Goal: Transaction & Acquisition: Obtain resource

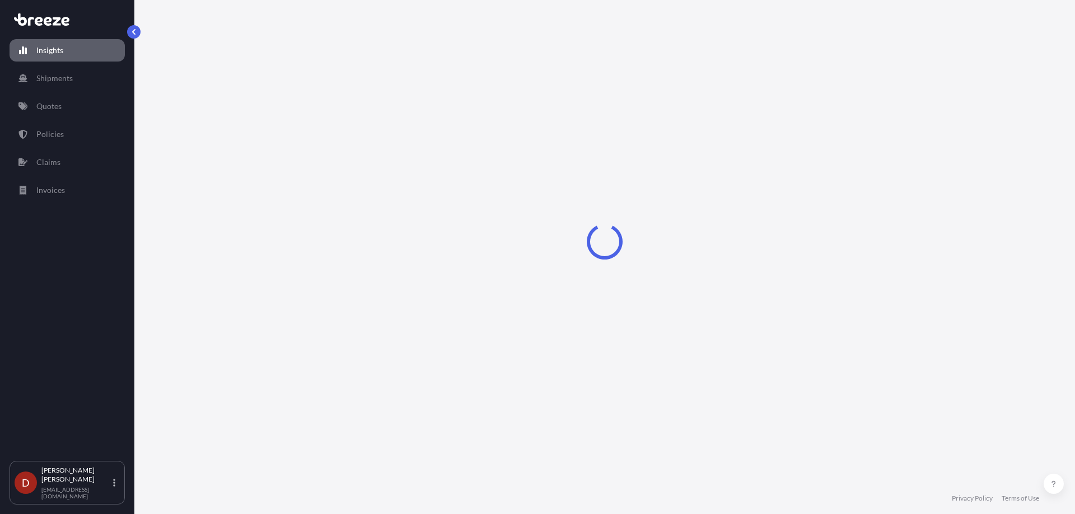
select select "2025"
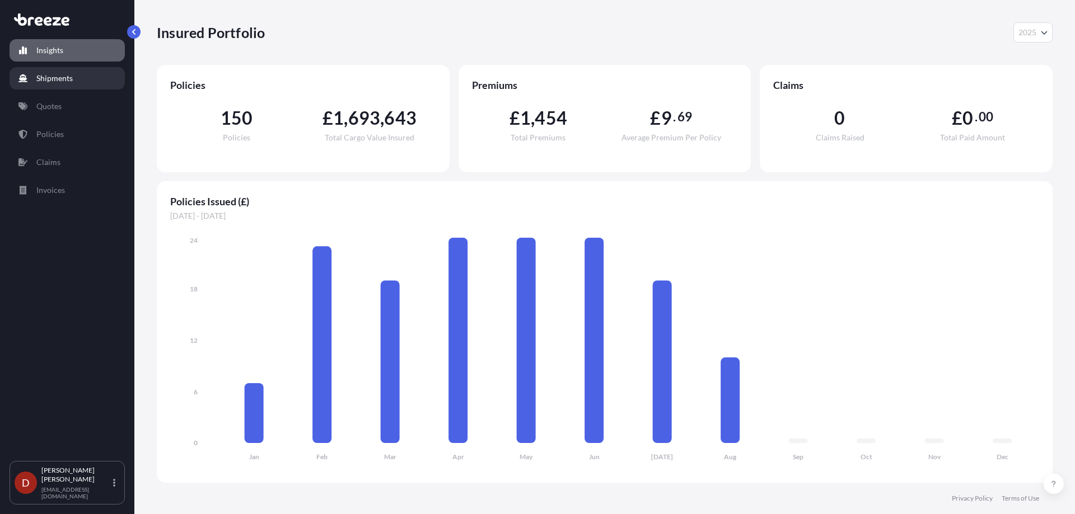
click at [85, 86] on link "Shipments" at bounding box center [67, 78] width 115 height 22
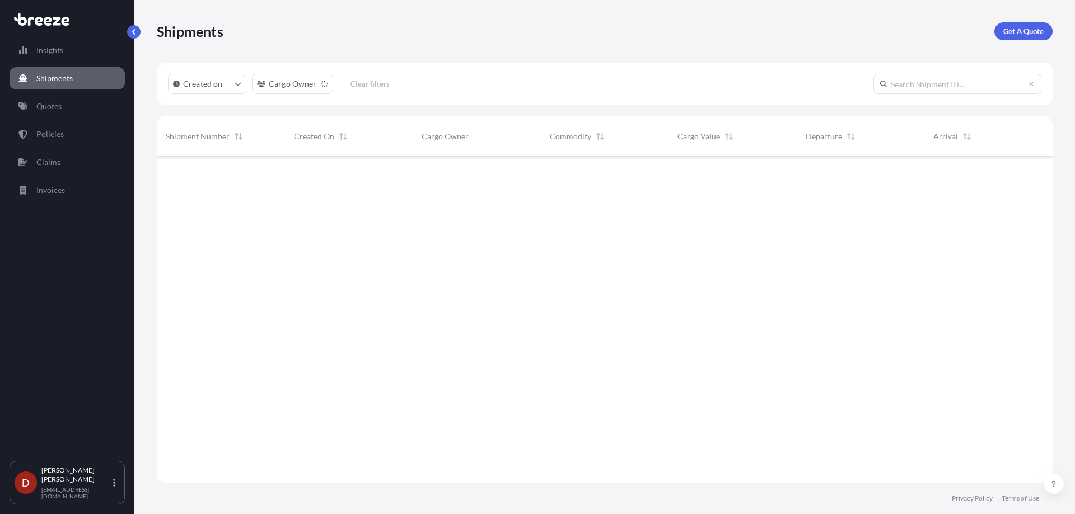
scroll to position [358, 887]
click at [1003, 35] on p "Get A Quote" at bounding box center [1023, 31] width 40 height 11
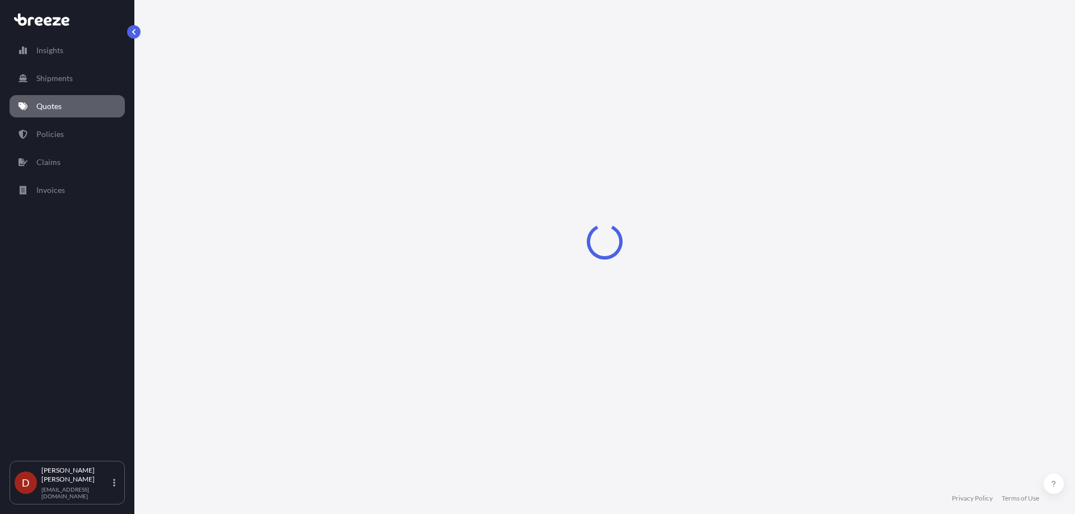
select select "Sea"
select select "1"
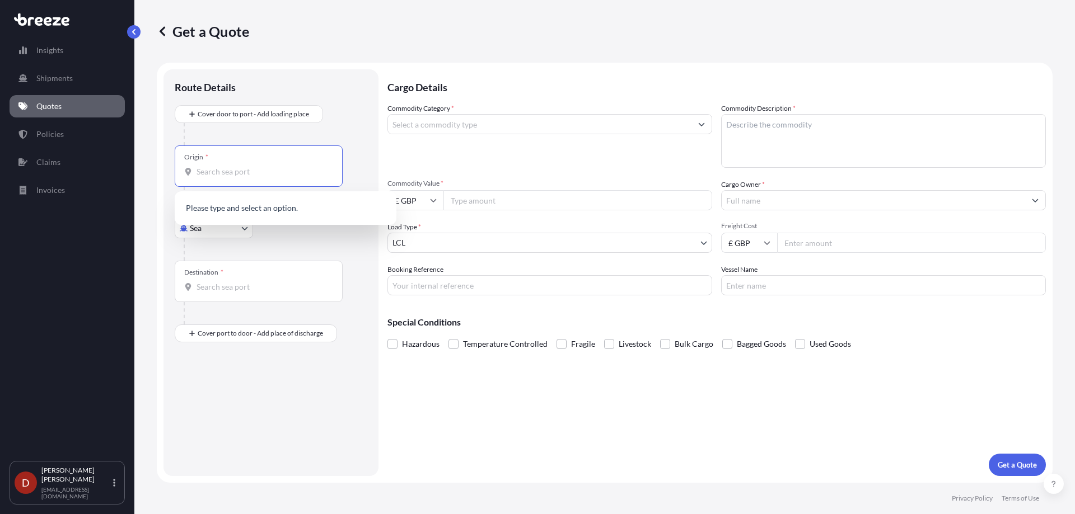
click at [252, 172] on input "Origin *" at bounding box center [262, 171] width 132 height 11
click at [196, 227] on body "0 options available. Insights Shipments Quotes Policies Claims Invoices D [PERS…" at bounding box center [537, 257] width 1075 height 514
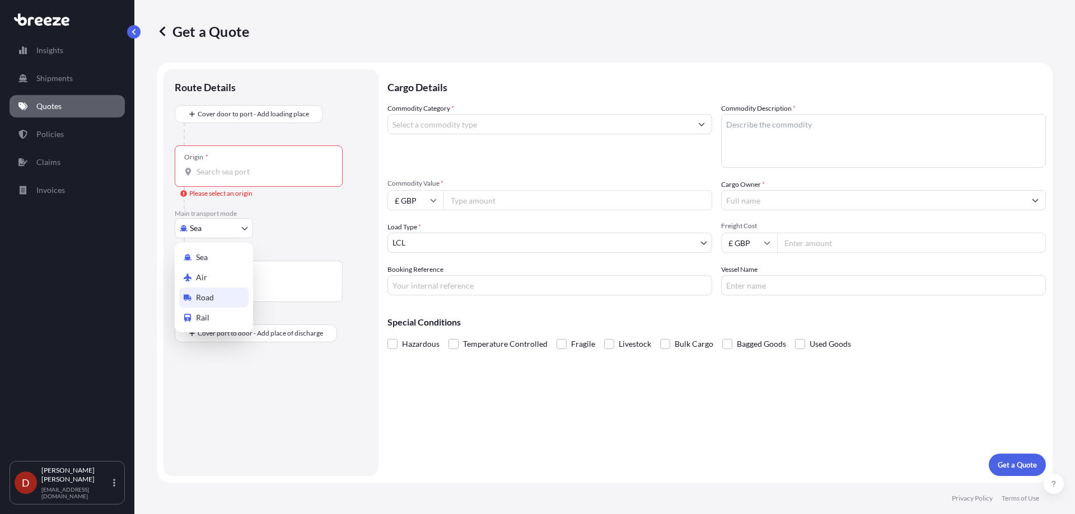
click at [201, 298] on span "Road" at bounding box center [205, 297] width 18 height 11
select select "Road"
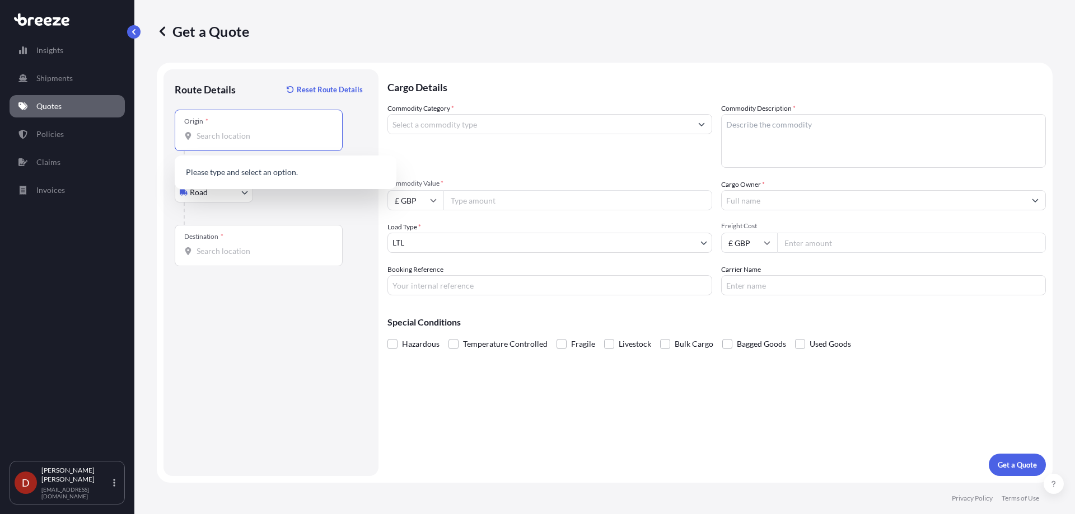
click at [224, 139] on input "Origin *" at bounding box center [262, 135] width 132 height 11
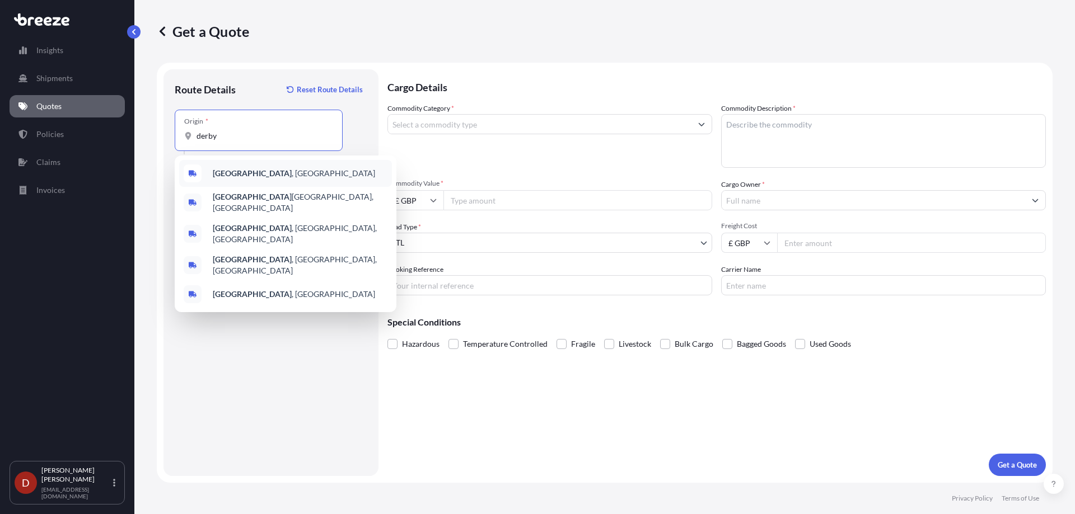
click at [222, 173] on b "[GEOGRAPHIC_DATA]" at bounding box center [252, 173] width 79 height 10
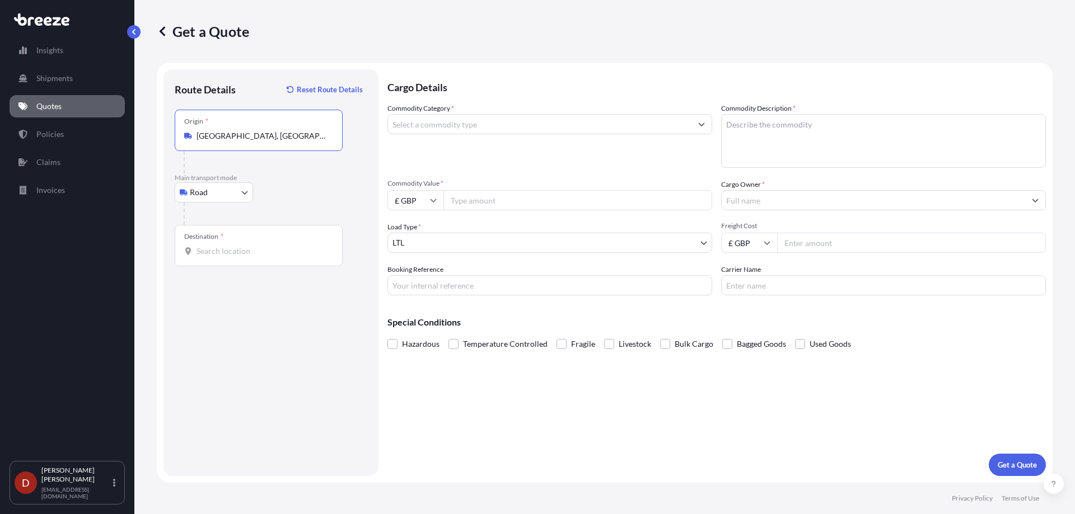
type input "[GEOGRAPHIC_DATA], [GEOGRAPHIC_DATA]"
click at [259, 256] on input "Destination *" at bounding box center [262, 251] width 132 height 11
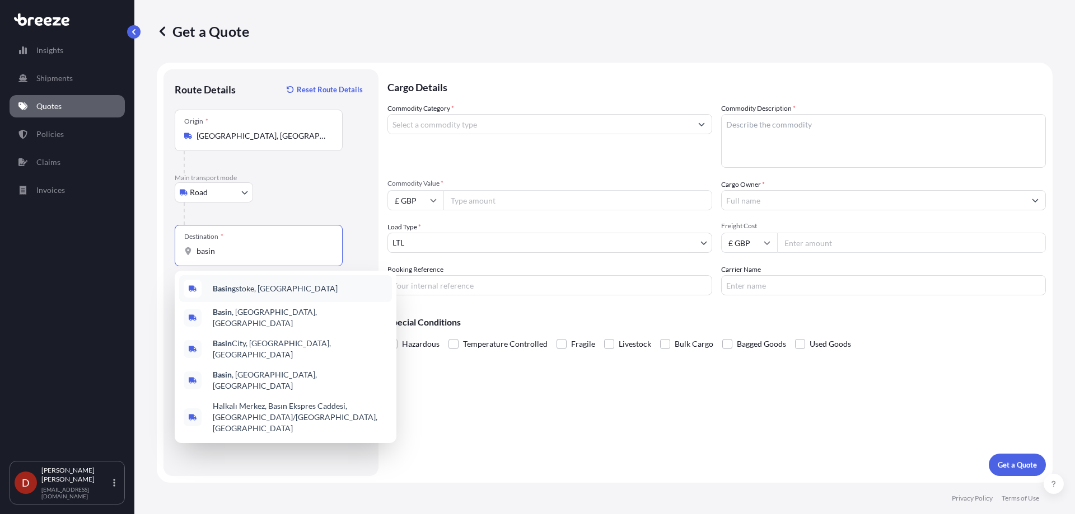
click at [248, 287] on span "Basin gstoke, [GEOGRAPHIC_DATA]" at bounding box center [275, 288] width 125 height 11
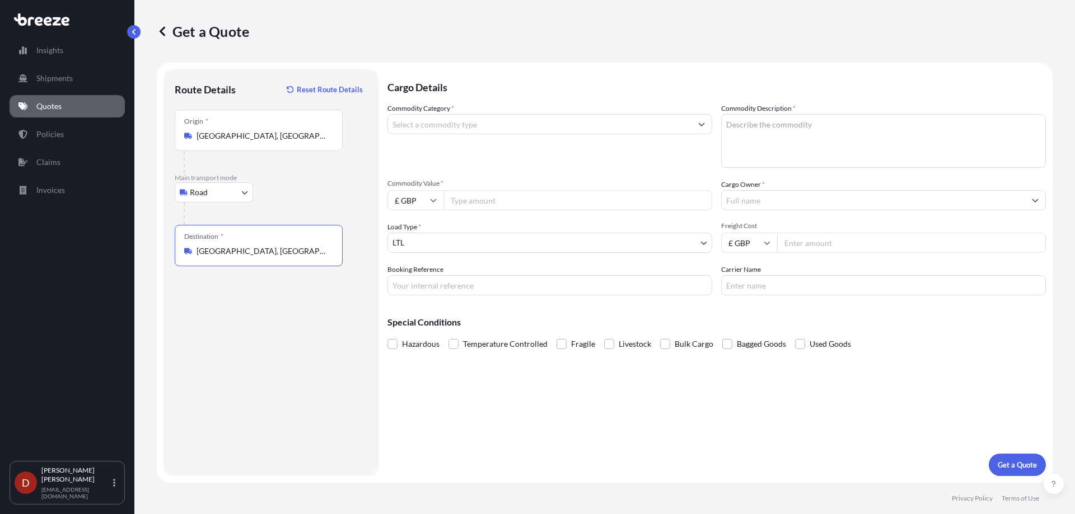
type input "[GEOGRAPHIC_DATA], [GEOGRAPHIC_DATA]"
click at [470, 137] on div "Commodity Category *" at bounding box center [549, 135] width 325 height 65
click at [475, 123] on input "Commodity Category *" at bounding box center [539, 124] width 303 height 20
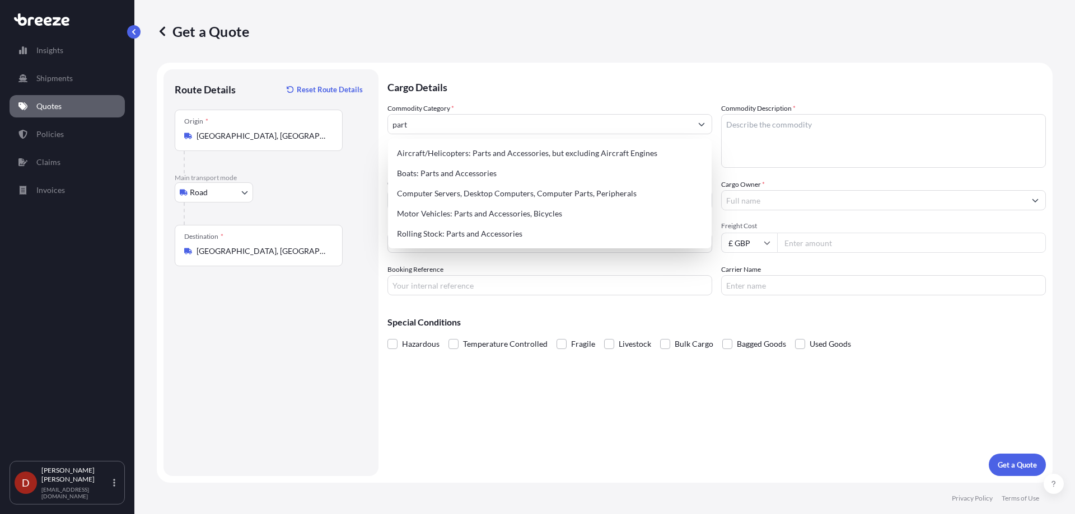
click at [474, 245] on div "Aircraft/Helicopters: Parts and Accessories, but excluding Aircraft Engines Boa…" at bounding box center [549, 194] width 323 height 110
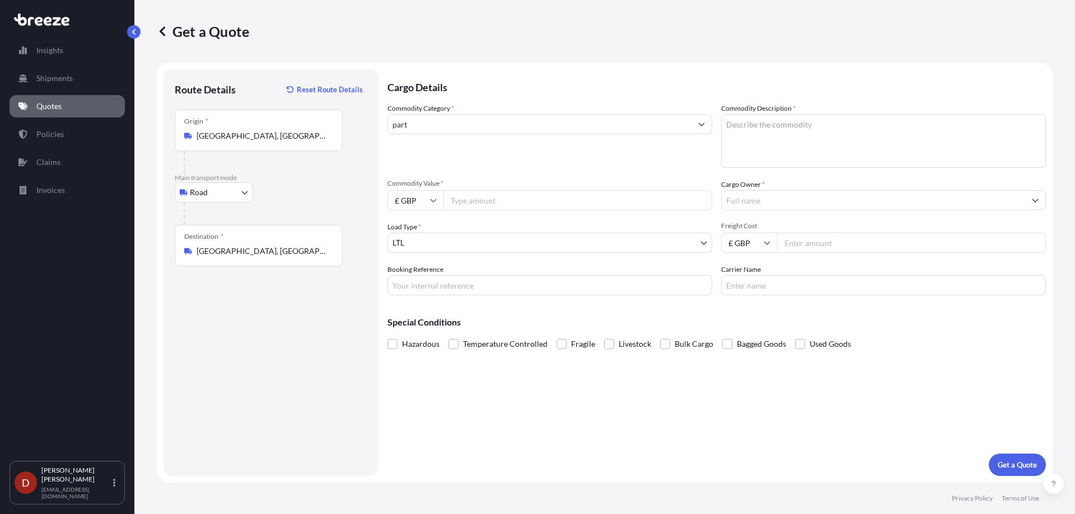
click at [469, 131] on input "part" at bounding box center [539, 124] width 303 height 20
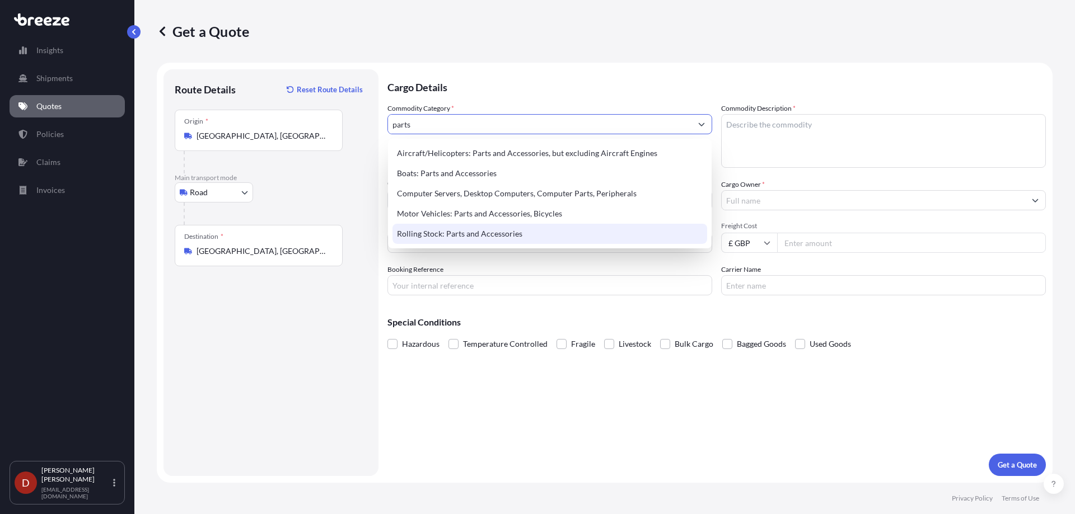
click at [457, 231] on div "Rolling Stock: Parts and Accessories" at bounding box center [549, 234] width 315 height 20
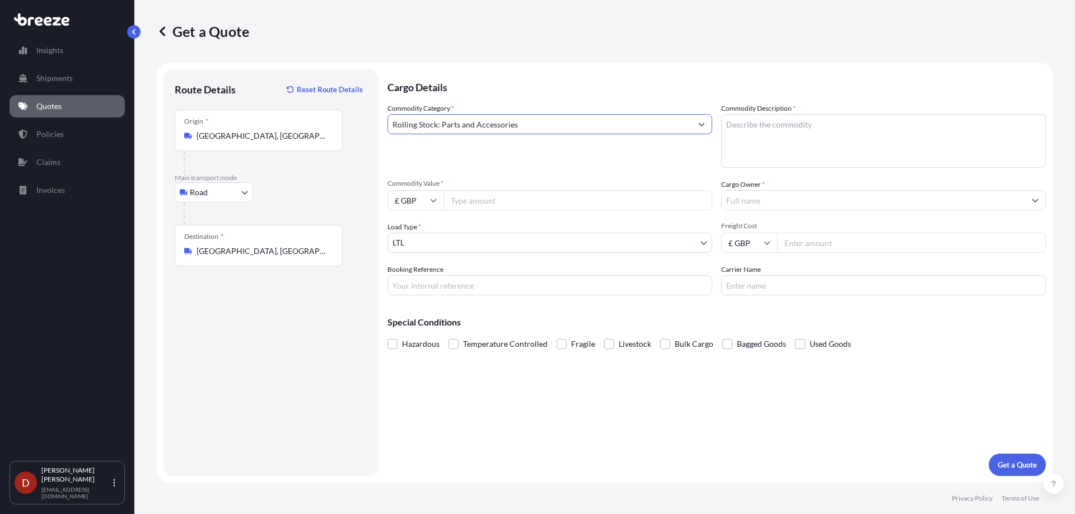
type input "Rolling Stock: Parts and Accessories"
click at [772, 128] on textarea "Commodity Description *" at bounding box center [883, 141] width 325 height 54
paste textarea "LTPA BackPlanes"
type textarea "LTPA BackPlanes"
click at [503, 205] on input "Commodity Value *" at bounding box center [577, 200] width 269 height 20
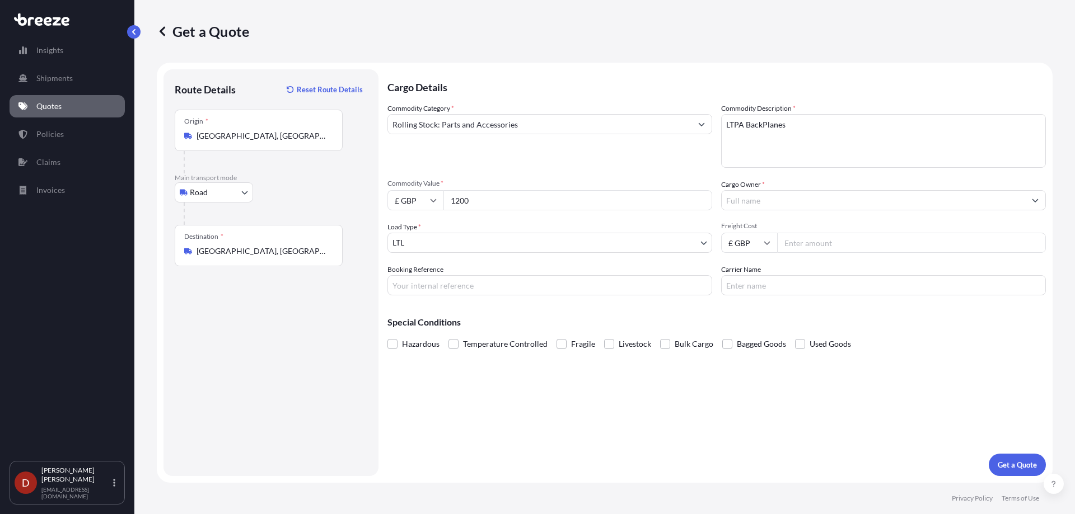
type input "1200"
click at [750, 199] on input "Cargo Owner *" at bounding box center [872, 200] width 303 height 20
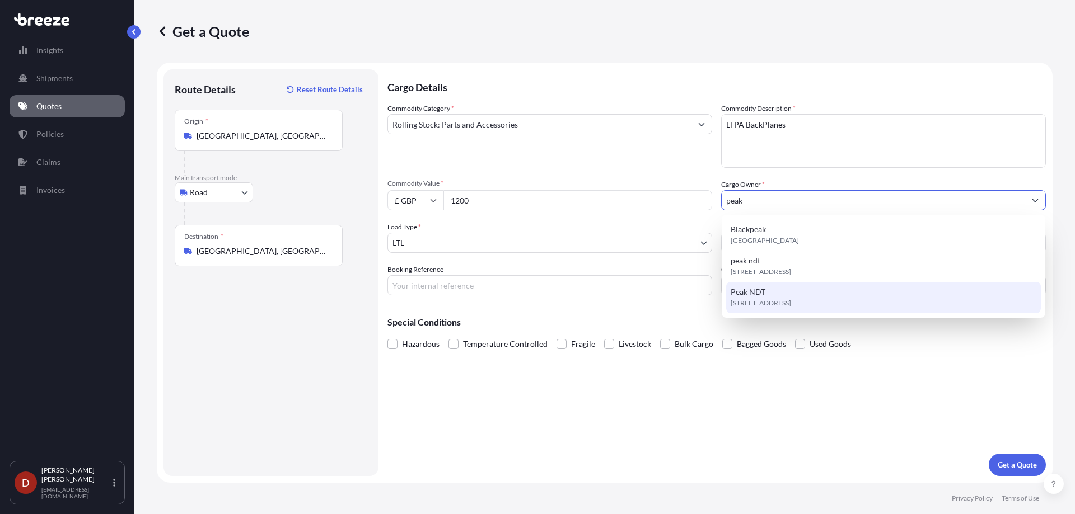
click at [768, 312] on div "[STREET_ADDRESS]" at bounding box center [883, 297] width 315 height 31
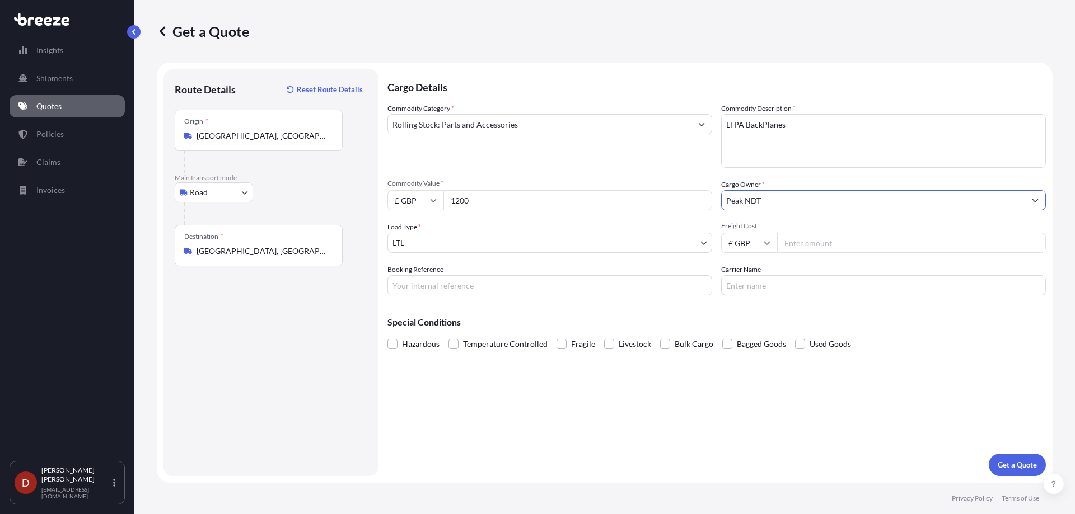
type input "Peak NDT"
click at [477, 296] on div "Cargo Details Commodity Category * Rolling Stock: Parts and Accessories Commodi…" at bounding box center [716, 272] width 658 height 407
click at [473, 294] on input "Booking Reference" at bounding box center [549, 285] width 325 height 20
click at [495, 291] on input "SDSA001" at bounding box center [549, 285] width 325 height 20
type input "SDSA00190242"
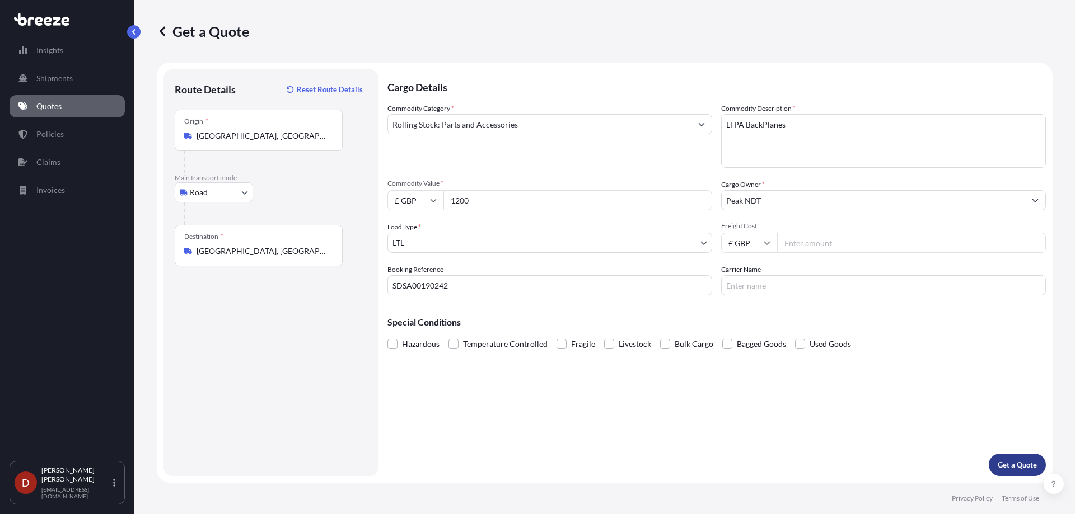
click at [1021, 468] on p "Get a Quote" at bounding box center [1016, 464] width 39 height 11
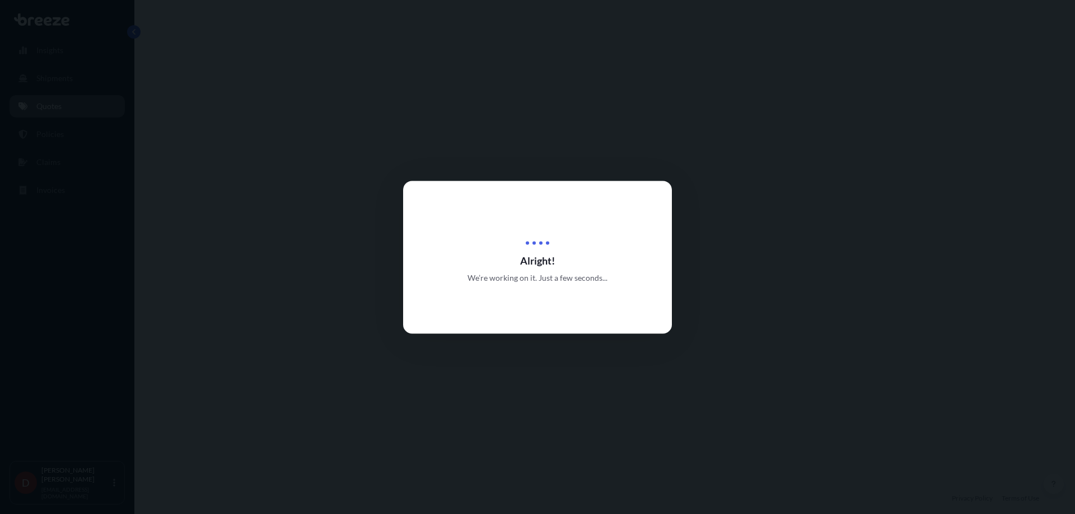
select select "Road"
select select "1"
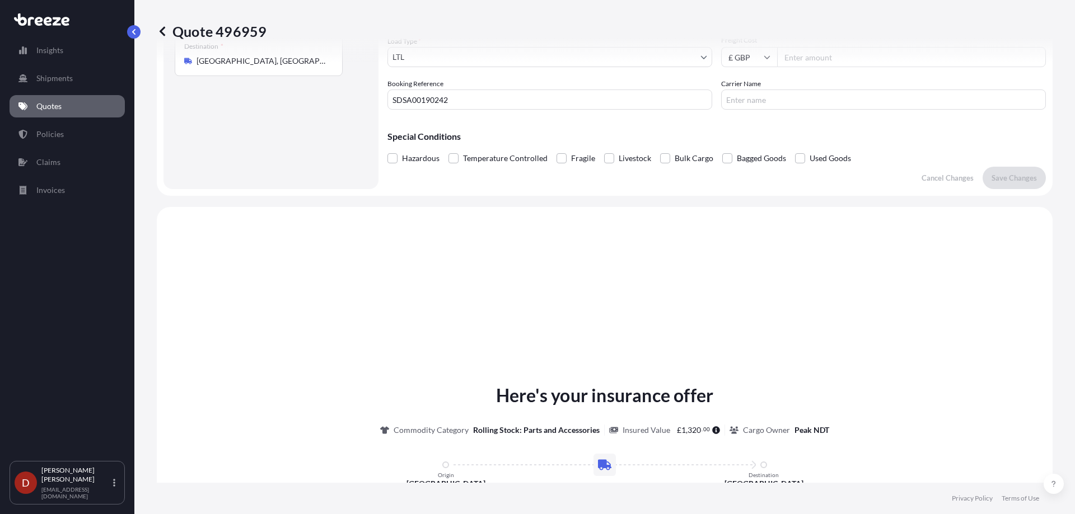
scroll to position [337, 0]
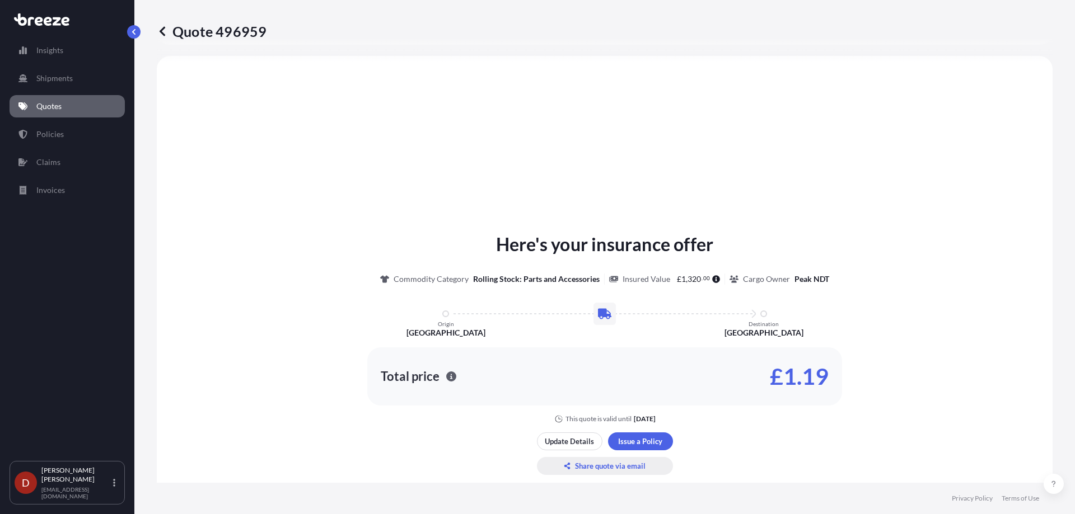
click at [640, 461] on p "Share quote via email" at bounding box center [610, 466] width 71 height 11
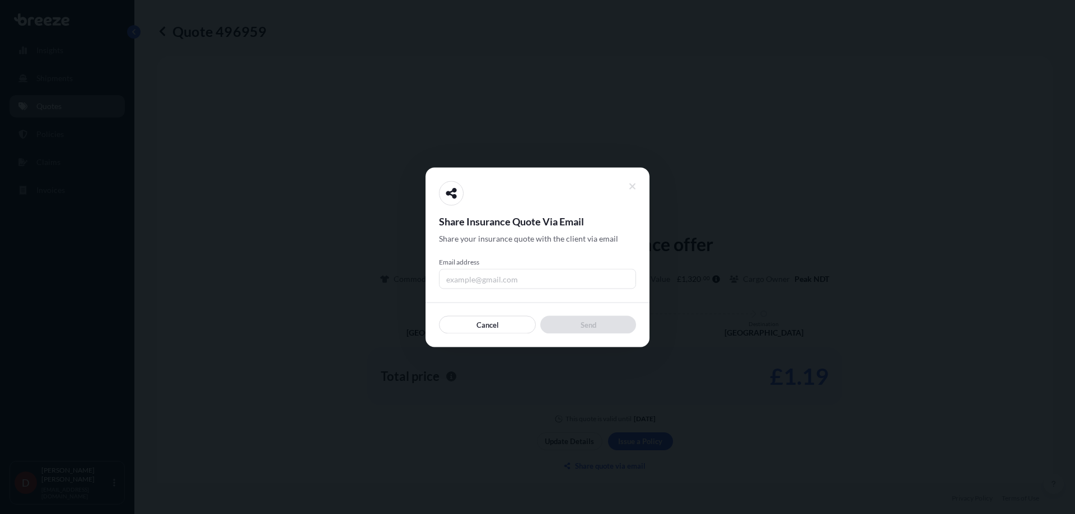
click at [627, 185] on button at bounding box center [632, 186] width 21 height 20
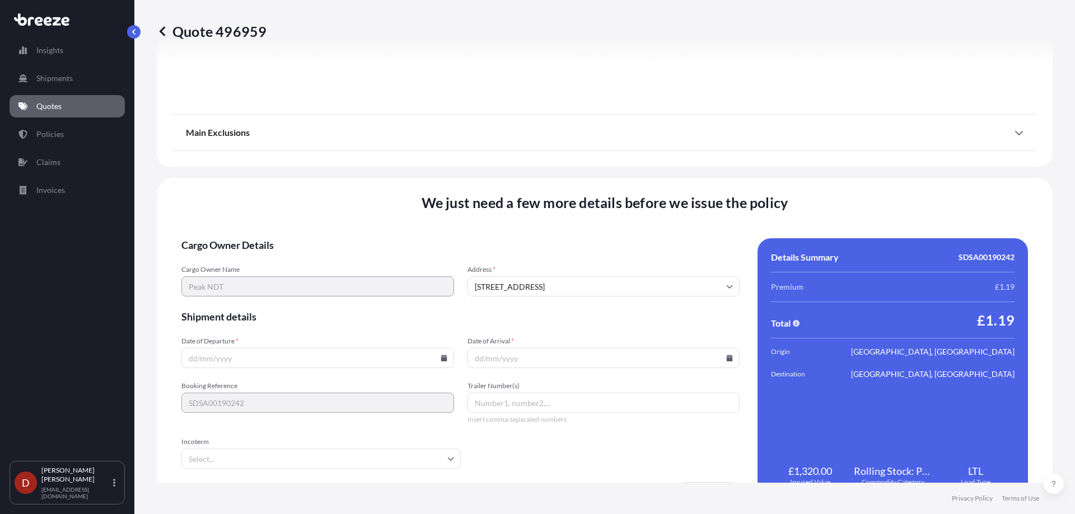
scroll to position [1251, 0]
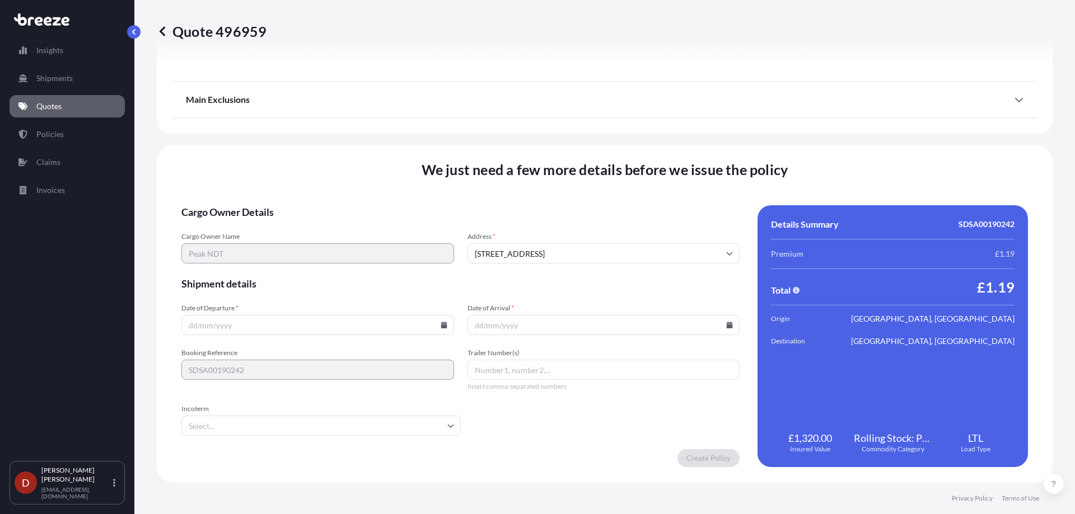
click at [226, 320] on input "Date of Departure *" at bounding box center [317, 325] width 273 height 20
click at [442, 327] on icon at bounding box center [443, 325] width 6 height 7
click at [242, 248] on button "18" at bounding box center [238, 247] width 18 height 18
type input "[DATE]"
click at [581, 341] on form "Cargo Owner Details Cargo Owner Name Peak NDT Address * [GEOGRAPHIC_DATA] Shipm…" at bounding box center [460, 336] width 558 height 262
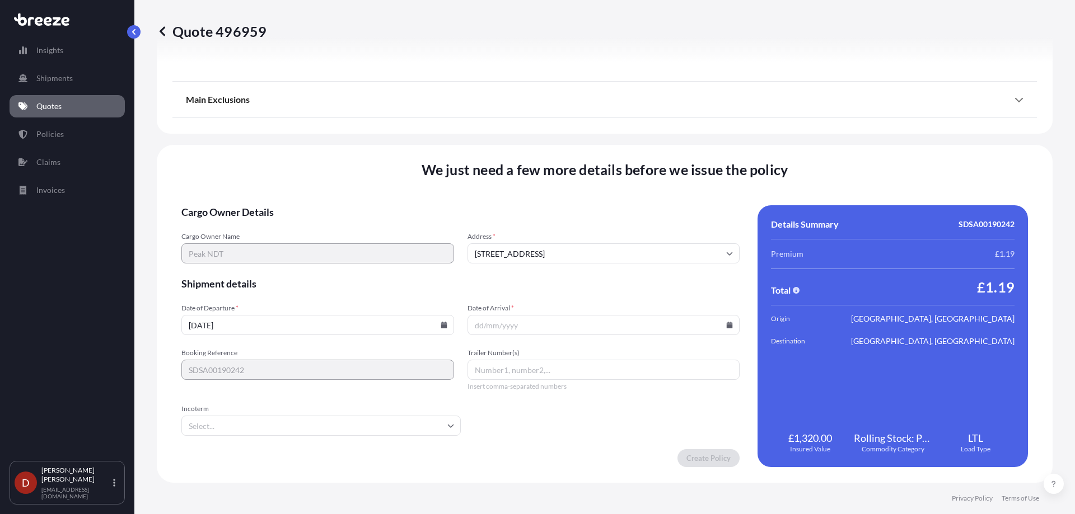
drag, startPoint x: 582, startPoint y: 337, endPoint x: 705, endPoint y: 323, distance: 123.9
click at [585, 336] on form "Cargo Owner Details Cargo Owner Name Peak NDT Address * [GEOGRAPHIC_DATA] Shipm…" at bounding box center [460, 336] width 558 height 262
click at [727, 325] on icon at bounding box center [729, 325] width 7 height 7
click at [554, 252] on button "19" at bounding box center [547, 247] width 18 height 18
type input "[DATE]"
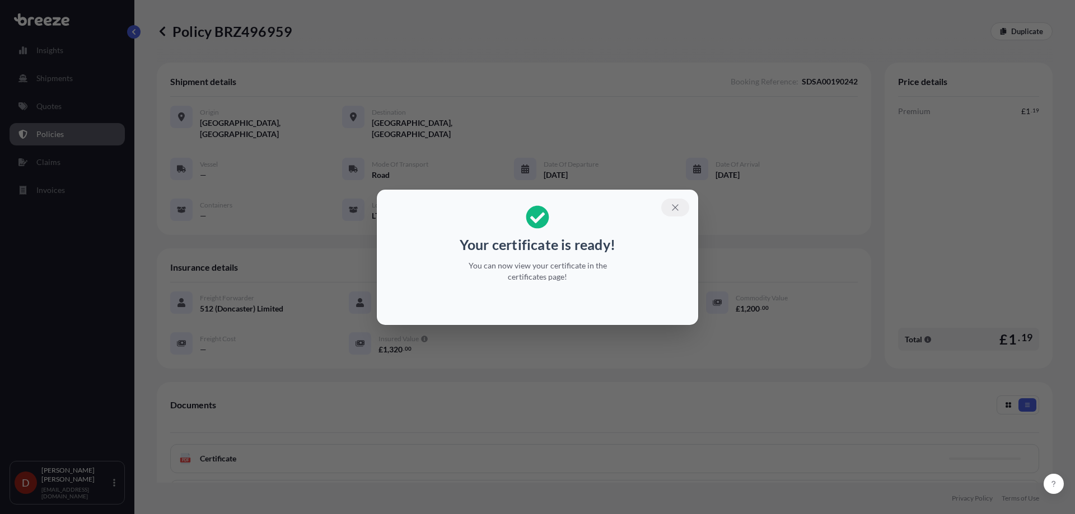
click at [677, 204] on icon "button" at bounding box center [675, 208] width 10 height 10
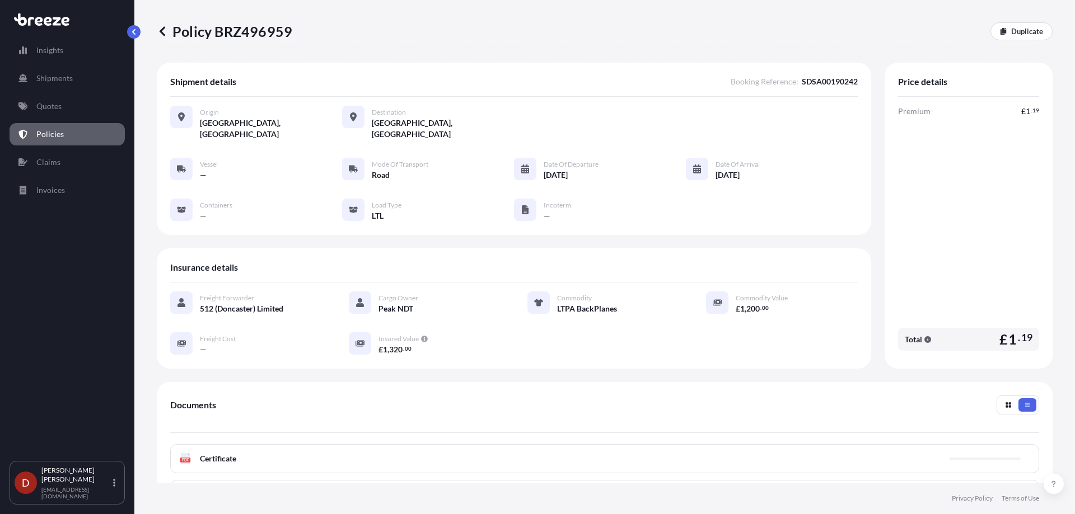
click at [508, 445] on div "PDF Certificate" at bounding box center [604, 458] width 869 height 29
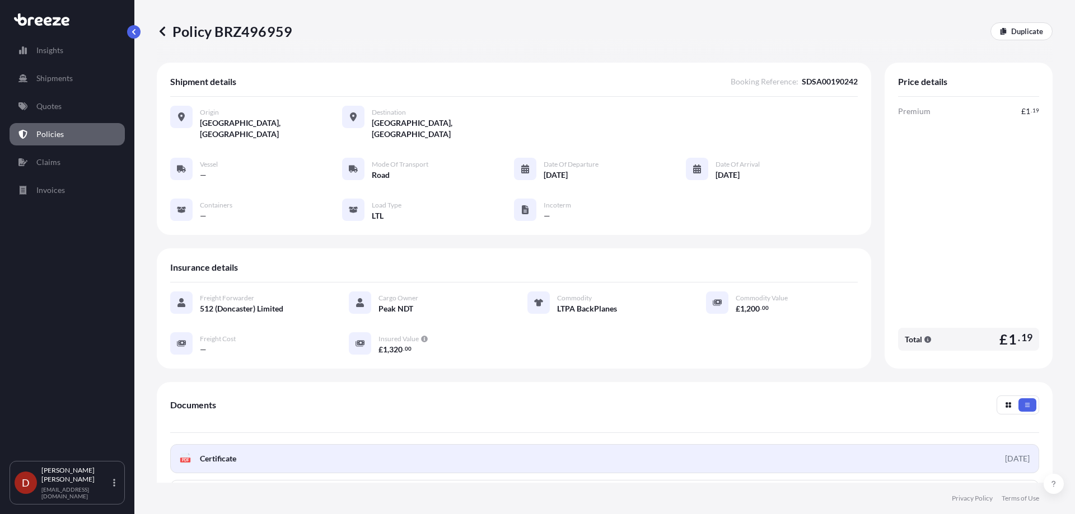
click at [461, 444] on link "PDF Certificate [DATE]" at bounding box center [604, 458] width 869 height 29
